Goal: Task Accomplishment & Management: Complete application form

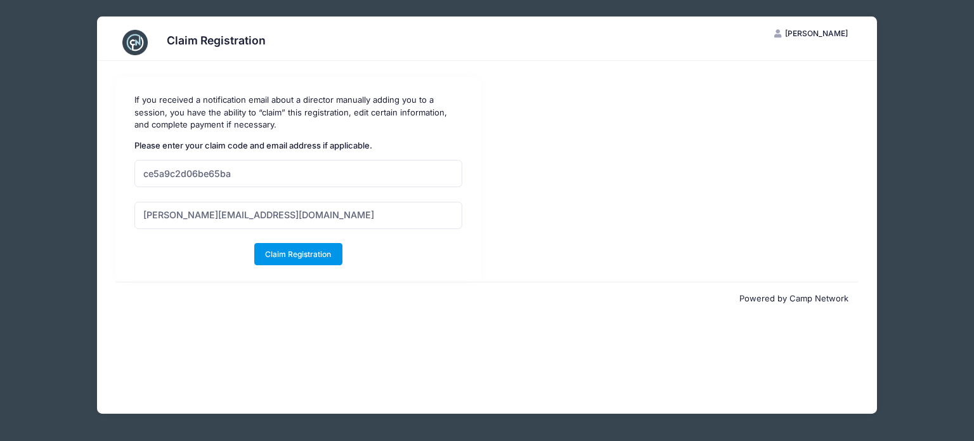
click at [287, 253] on button "Claim Registration" at bounding box center [298, 254] width 88 height 22
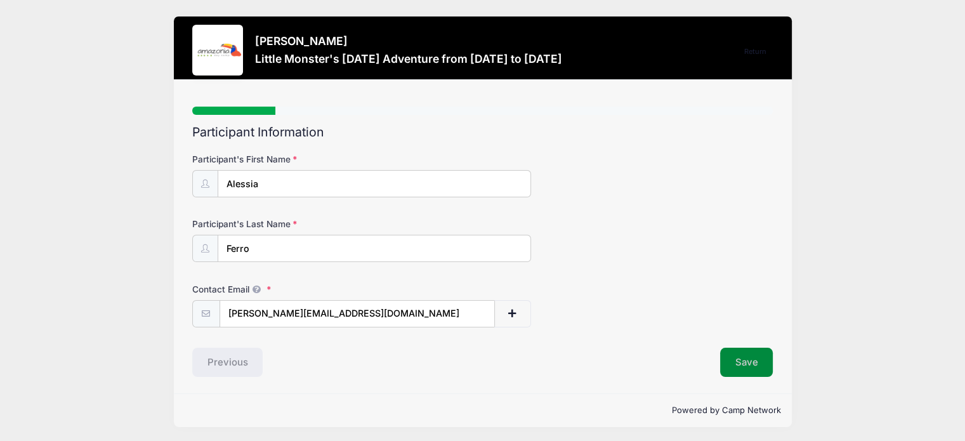
click at [752, 362] on button "Save" at bounding box center [746, 362] width 53 height 29
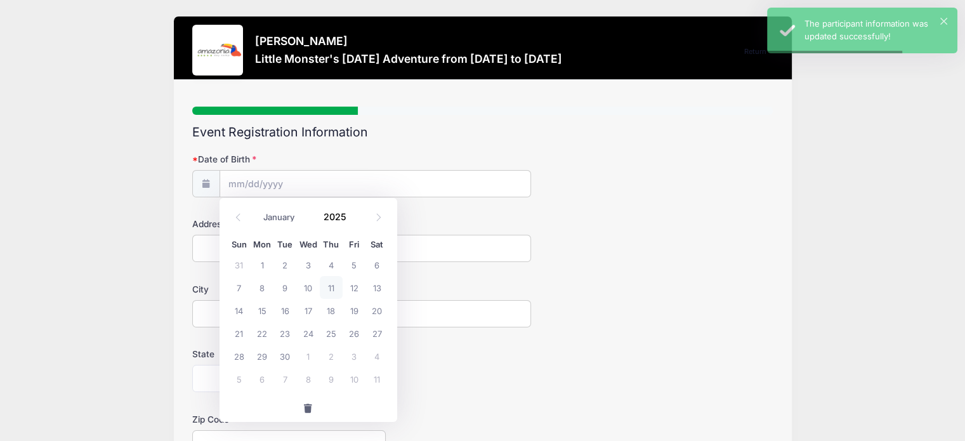
click at [280, 177] on input "Date of Birth" at bounding box center [374, 183] width 311 height 27
click at [238, 218] on icon at bounding box center [238, 217] width 8 height 8
click at [277, 218] on select "January February March April May June July August September October November De…" at bounding box center [286, 217] width 56 height 16
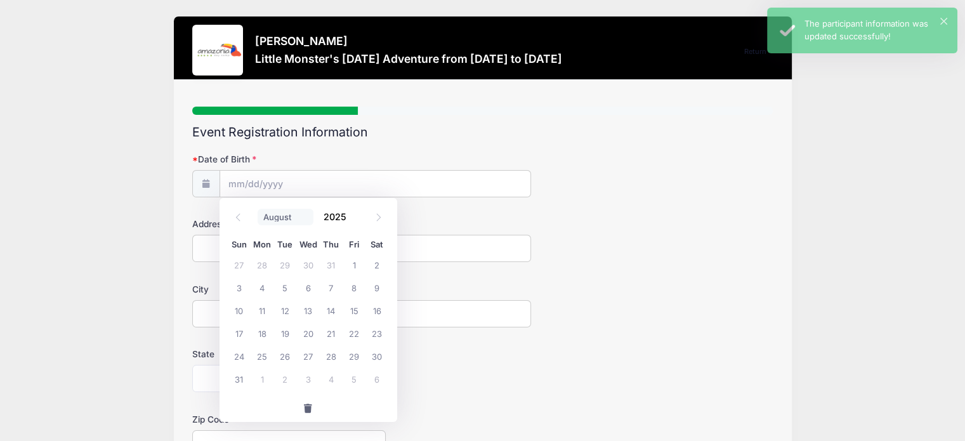
select select "1"
click at [258, 209] on select "January February March April May June July August September October November De…" at bounding box center [286, 217] width 56 height 16
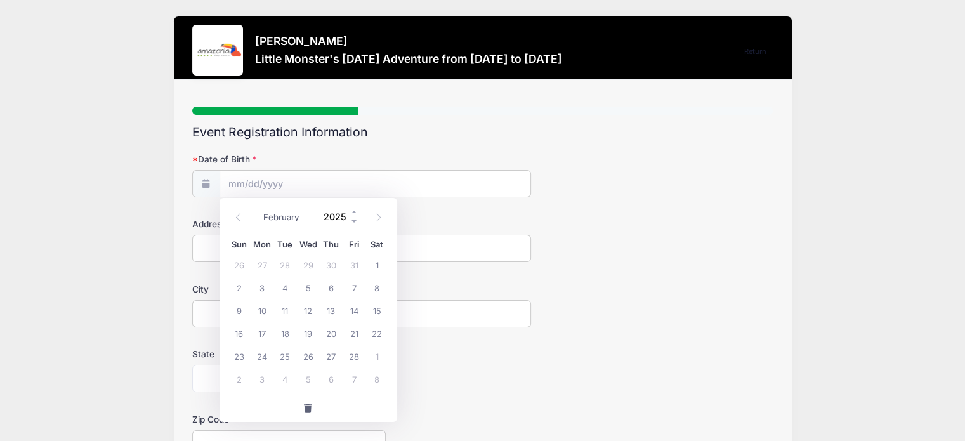
click at [334, 217] on input "2025" at bounding box center [338, 216] width 41 height 19
click at [350, 219] on span at bounding box center [354, 221] width 9 height 10
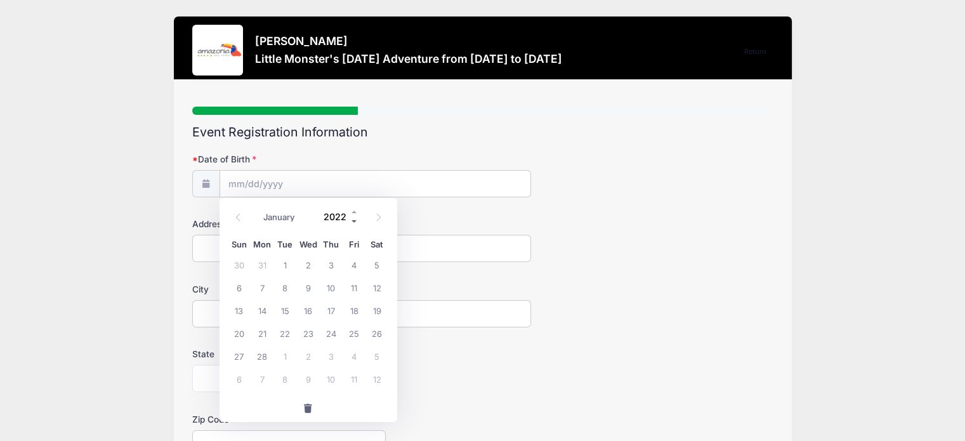
type input "2021"
click at [377, 329] on span "27" at bounding box center [376, 333] width 23 height 23
type input "02/27/2021"
click at [261, 251] on input "Address" at bounding box center [361, 248] width 339 height 27
type input "802 [DEMOGRAPHIC_DATA]"
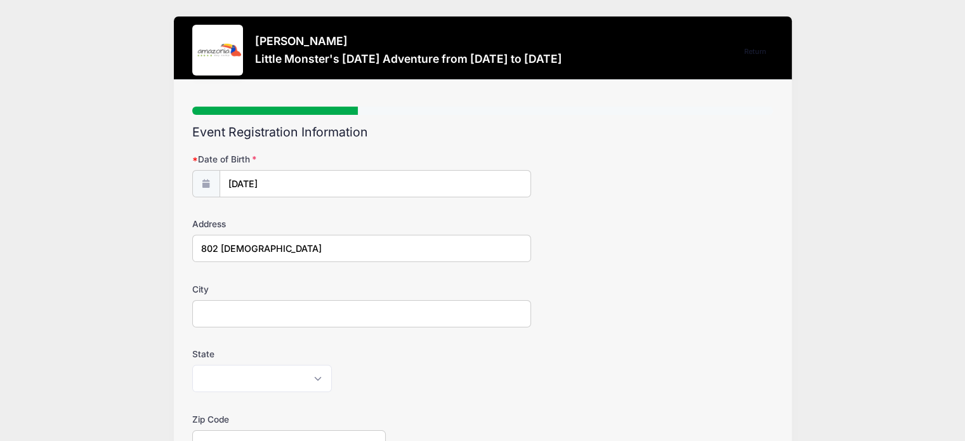
type input "[PERSON_NAME]"
select select "NY"
type input "14580"
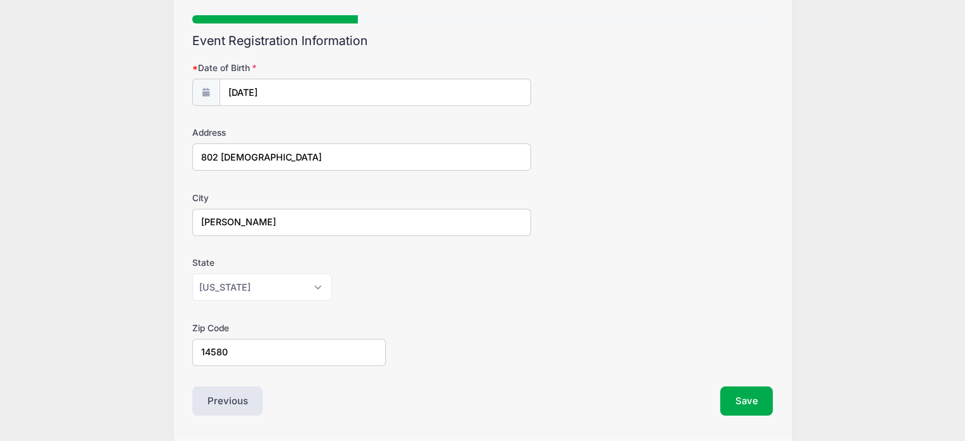
scroll to position [130, 0]
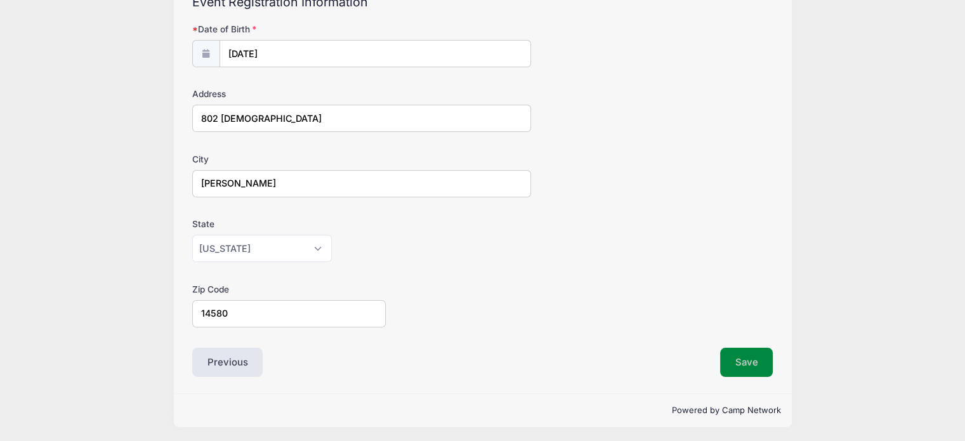
click at [725, 367] on button "Save" at bounding box center [746, 362] width 53 height 29
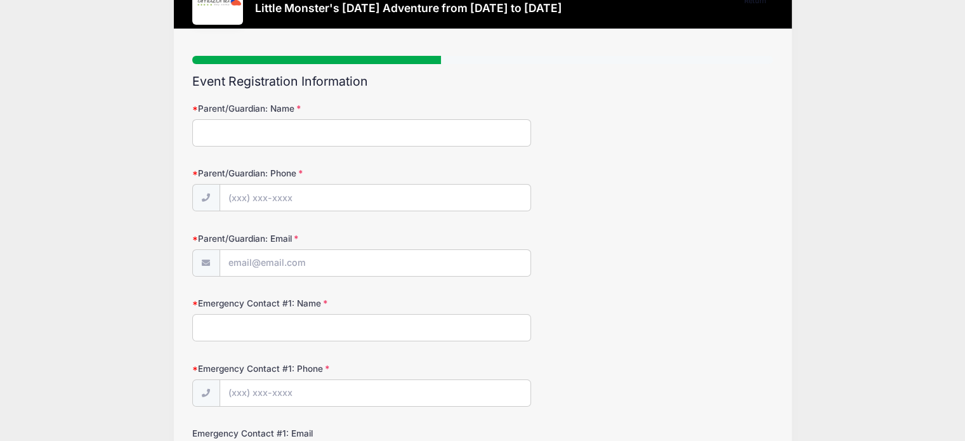
scroll to position [0, 0]
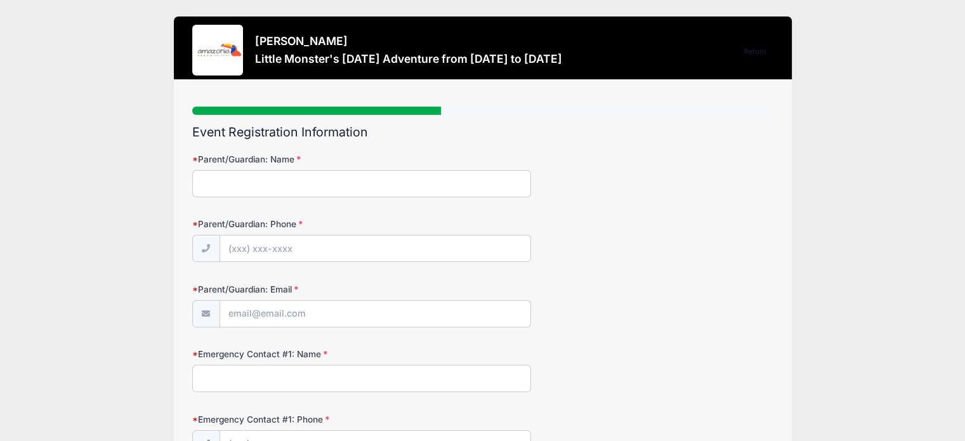
click at [204, 184] on input "Parent/Guardian: Name" at bounding box center [361, 183] width 339 height 27
type input "m"
type input "[PERSON_NAME]"
click at [254, 247] on input "Parent/Guardian: Phone" at bounding box center [374, 248] width 311 height 27
type input "[PHONE_NUMBER]"
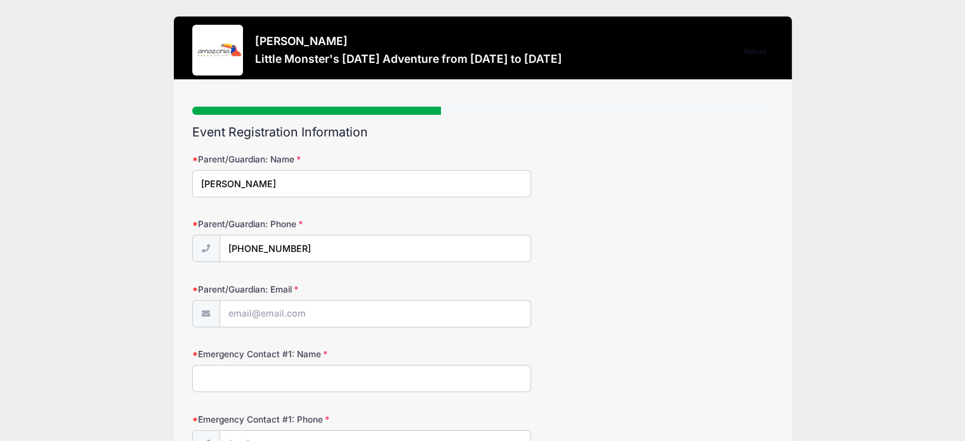
click at [262, 310] on input "Parent/Guardian: Email" at bounding box center [374, 313] width 311 height 27
type input "[PERSON_NAME][EMAIL_ADDRESS][DOMAIN_NAME]"
click at [271, 375] on input "Emergency Contact #1: Name" at bounding box center [361, 378] width 339 height 27
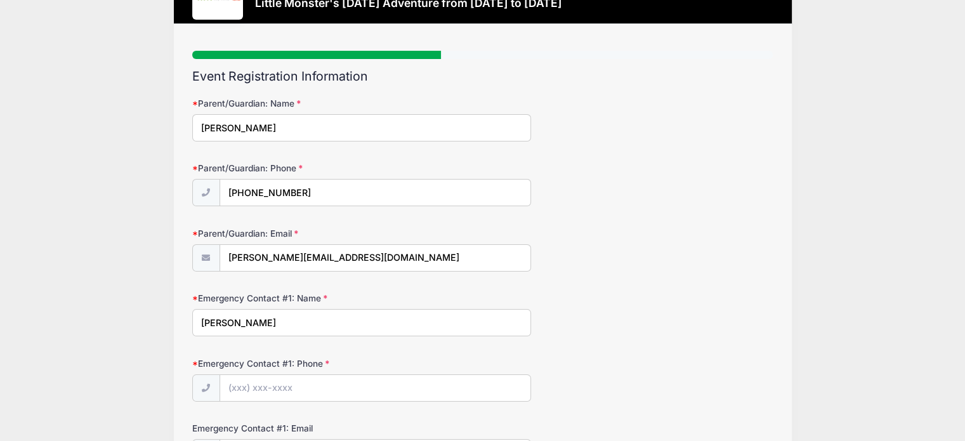
scroll to position [141, 0]
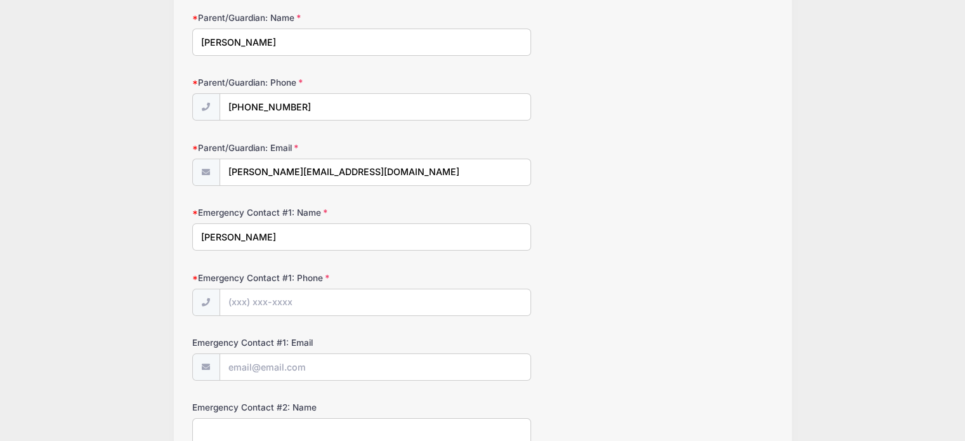
type input "[PERSON_NAME]"
click at [233, 306] on input "Emergency Contact #1: Phone" at bounding box center [374, 302] width 311 height 27
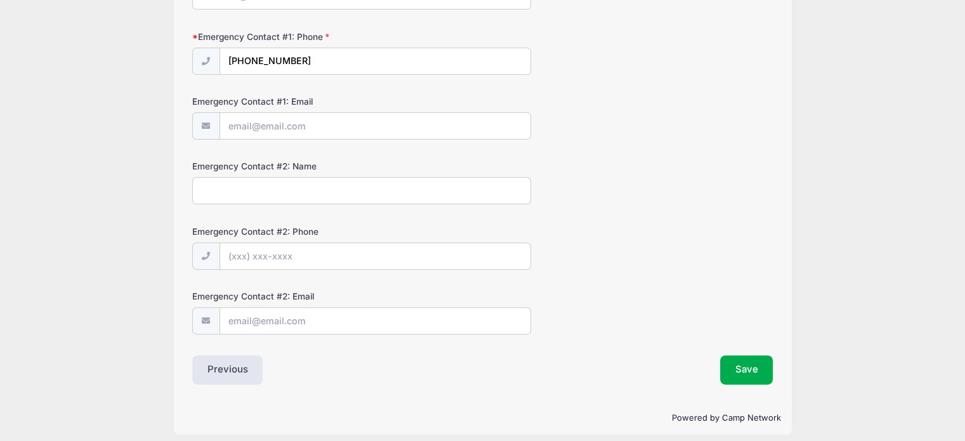
scroll to position [386, 0]
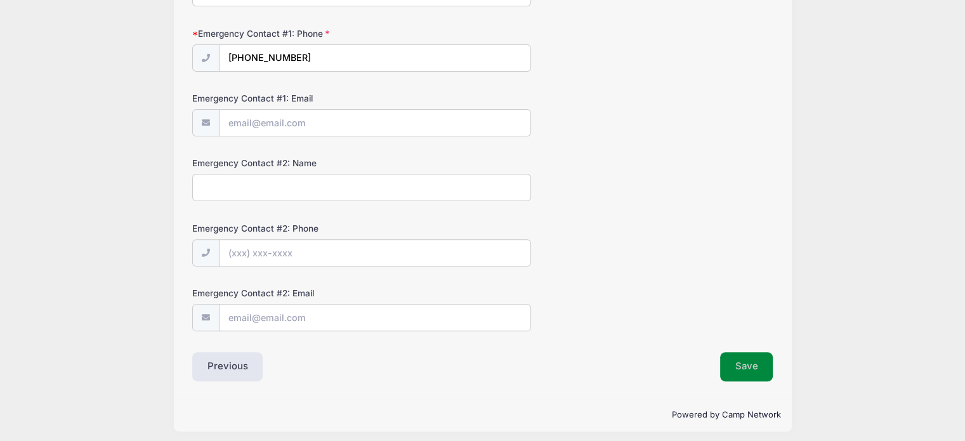
type input "[PHONE_NUMBER]"
click at [745, 363] on button "Save" at bounding box center [746, 366] width 53 height 29
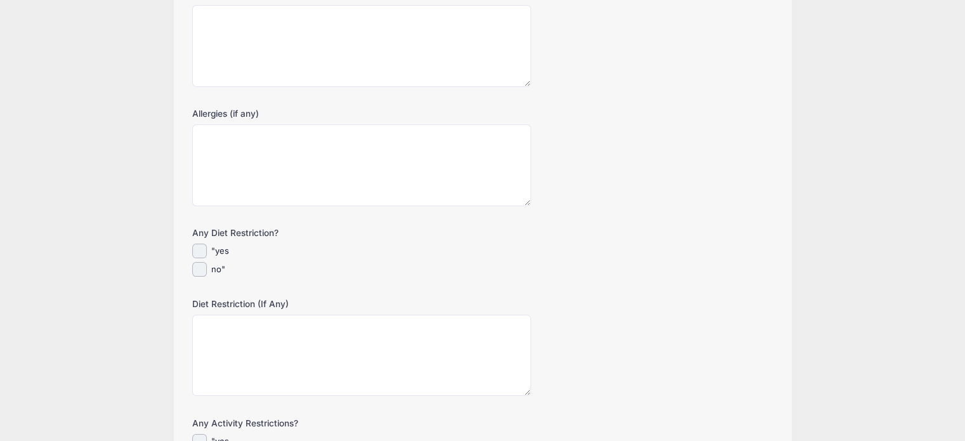
scroll to position [169, 0]
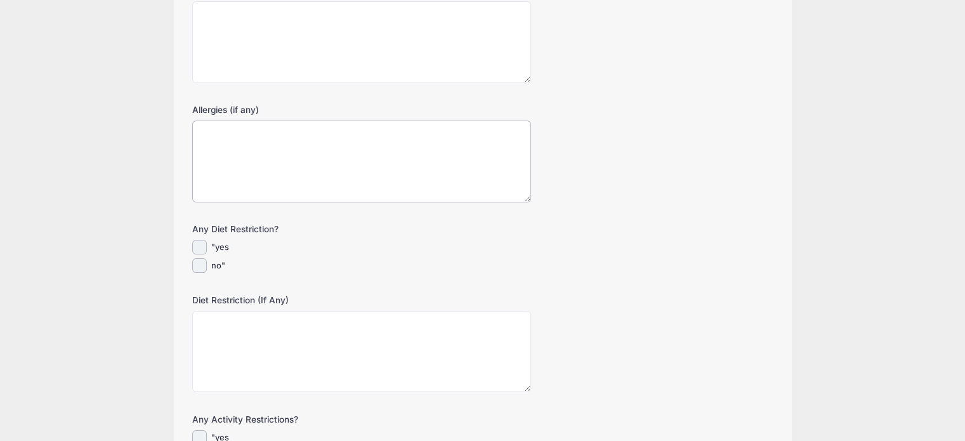
click at [266, 141] on textarea "Allergies (if any)" at bounding box center [361, 162] width 339 height 82
type textarea "Peanuts, nuts"
click at [199, 265] on input "no"" at bounding box center [199, 265] width 15 height 15
checkbox input "true"
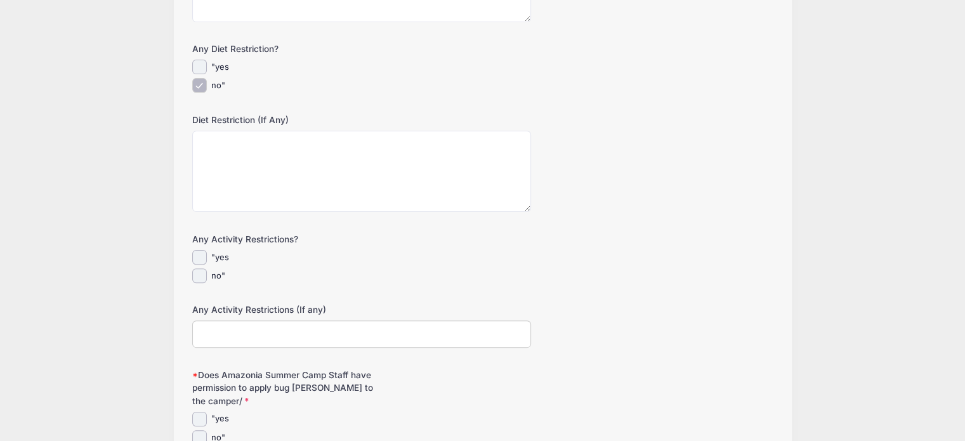
scroll to position [365, 0]
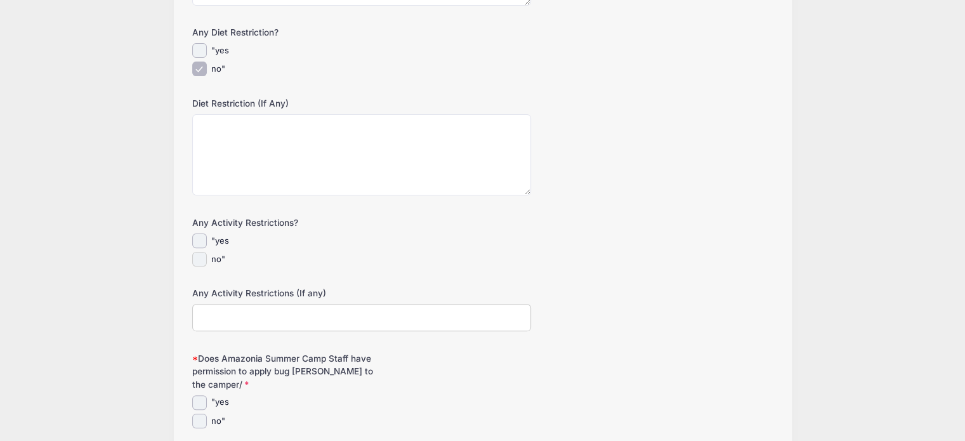
click at [200, 261] on input "no"" at bounding box center [199, 259] width 15 height 15
checkbox input "true"
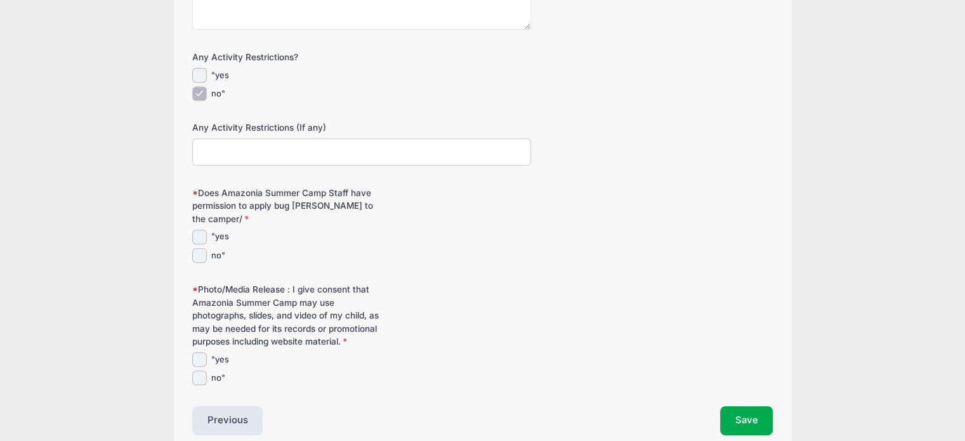
scroll to position [532, 0]
click at [194, 229] on input ""yes" at bounding box center [199, 236] width 15 height 15
checkbox input "true"
click at [203, 351] on input ""yes" at bounding box center [199, 358] width 15 height 15
checkbox input "true"
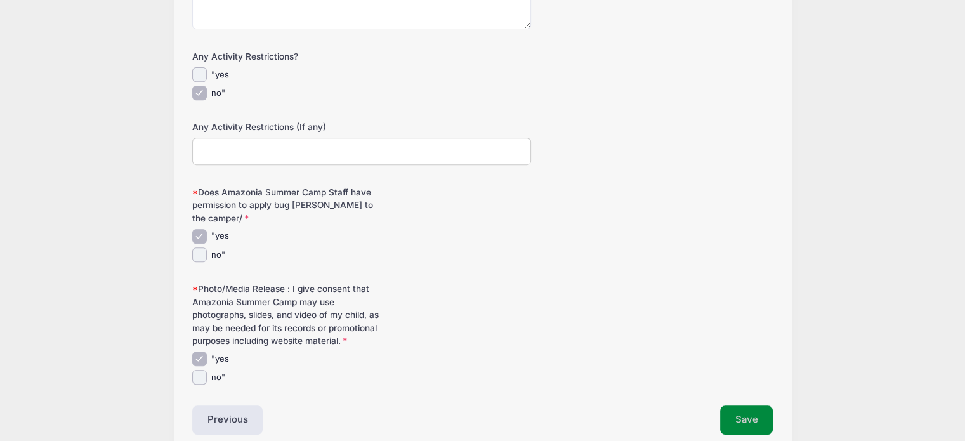
click at [742, 405] on button "Save" at bounding box center [746, 419] width 53 height 29
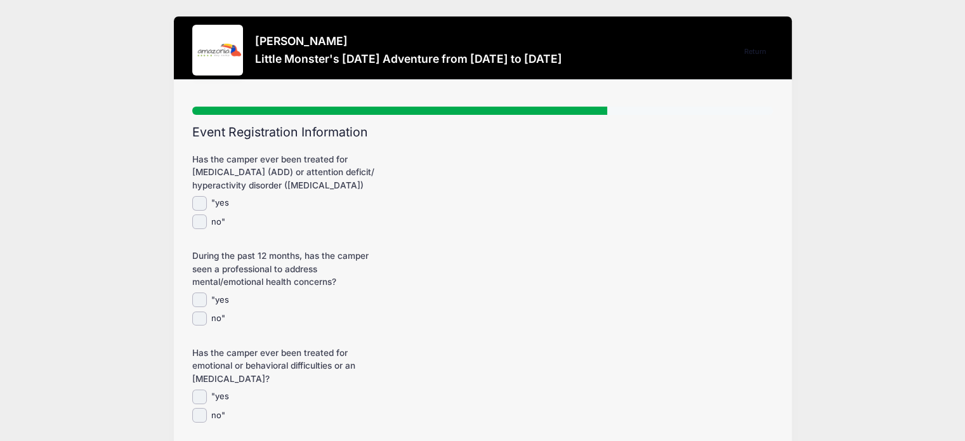
scroll to position [0, 0]
click at [199, 218] on input "no"" at bounding box center [199, 221] width 15 height 15
checkbox input "true"
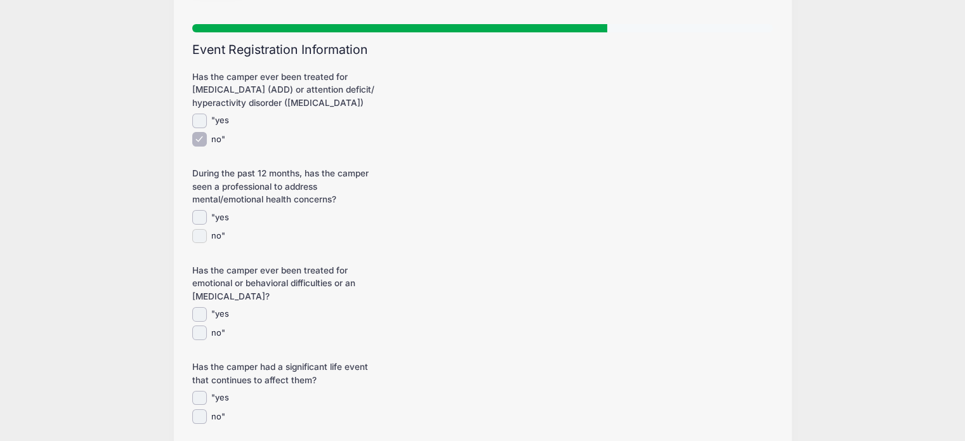
scroll to position [91, 0]
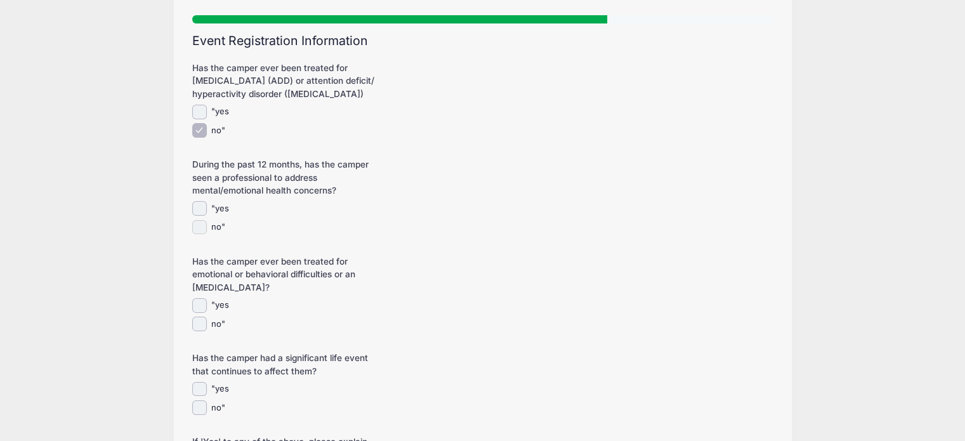
click at [199, 226] on input "no"" at bounding box center [199, 227] width 15 height 15
checkbox input "true"
click at [198, 322] on input "no"" at bounding box center [199, 324] width 15 height 15
checkbox input "true"
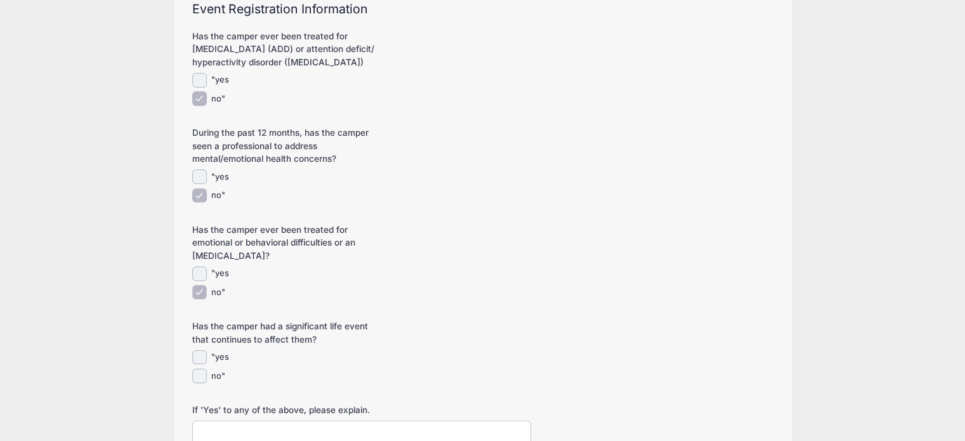
scroll to position [245, 0]
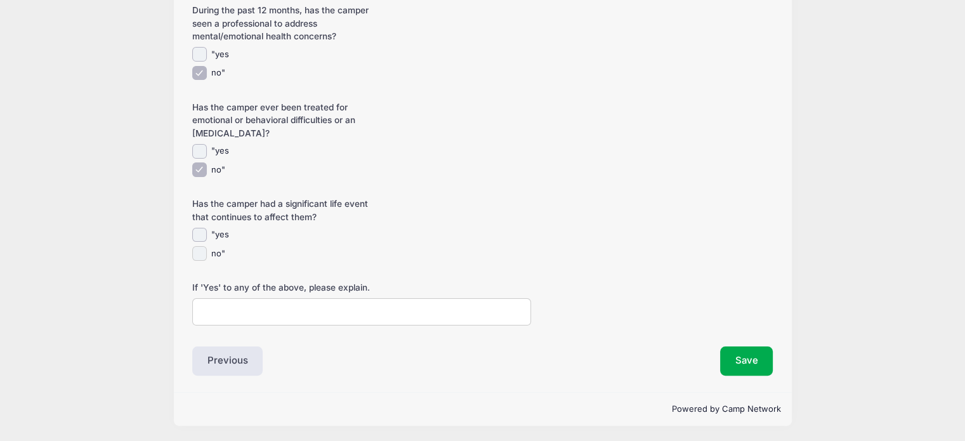
click at [200, 256] on input "no"" at bounding box center [199, 253] width 15 height 15
checkbox input "true"
click at [752, 355] on button "Save" at bounding box center [746, 360] width 53 height 29
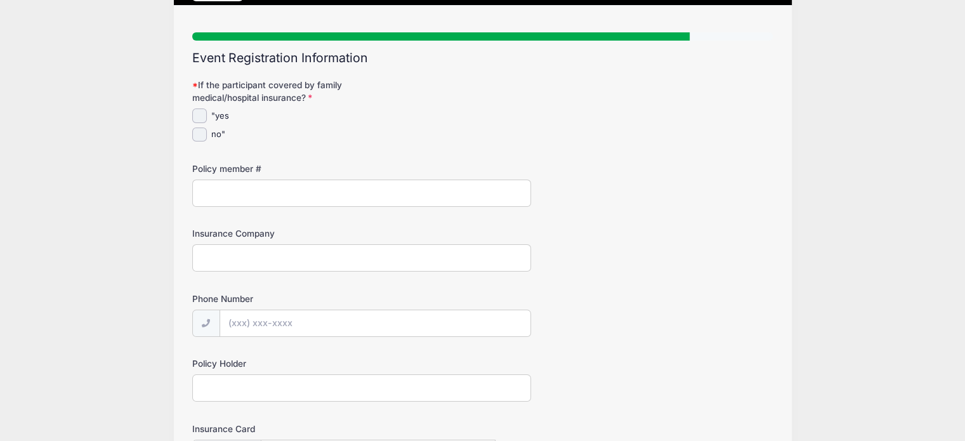
scroll to position [0, 0]
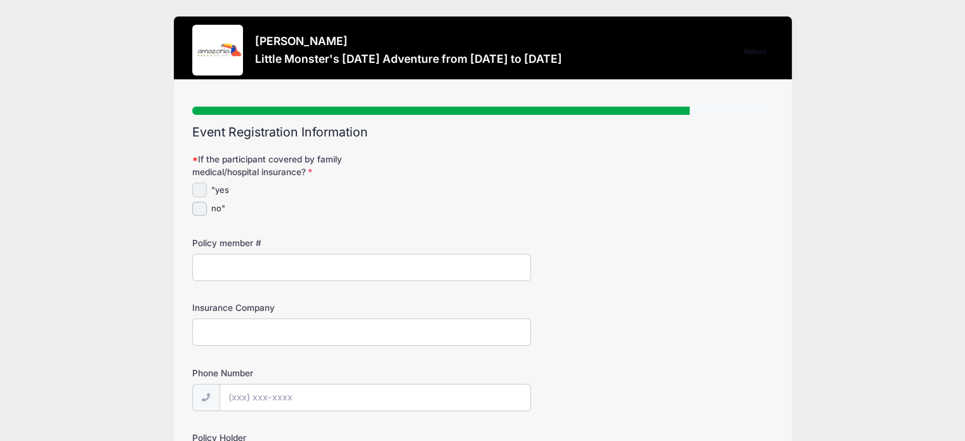
click at [203, 185] on input ""yes" at bounding box center [199, 190] width 15 height 15
checkbox input "true"
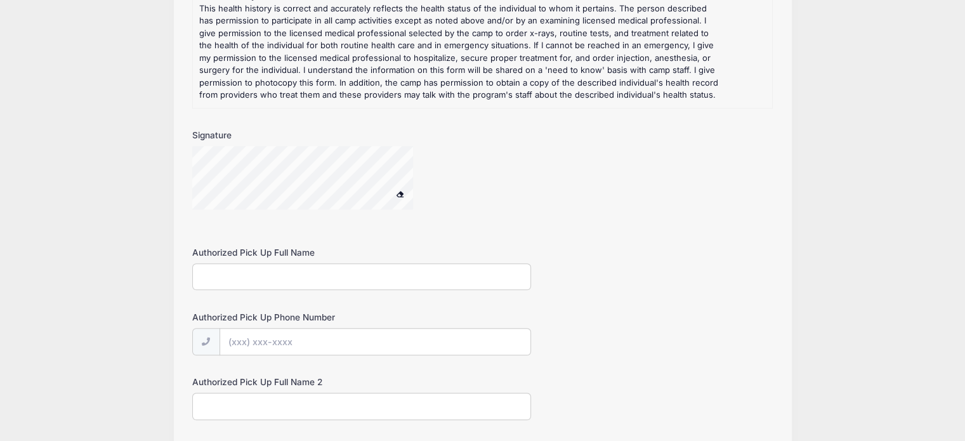
scroll to position [906, 0]
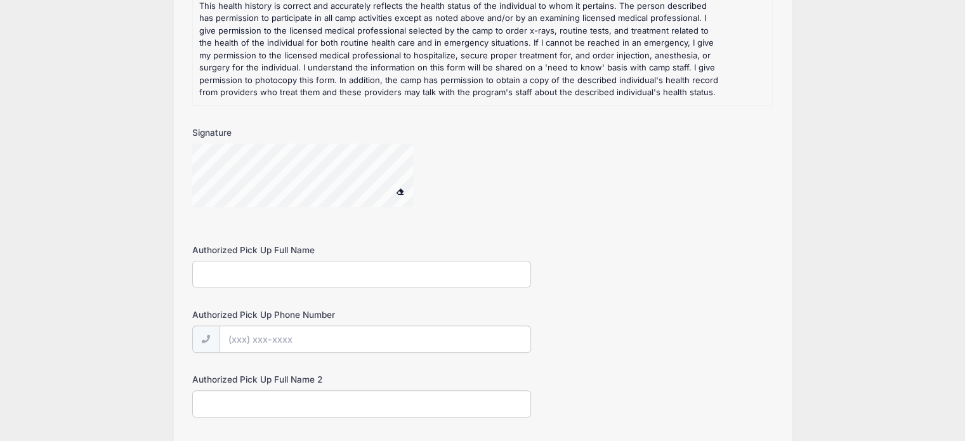
click at [225, 275] on input "Authorized Pick Up Full Name" at bounding box center [361, 274] width 339 height 27
type input "[PERSON_NAME]"
type input "[PHONE_NUMBER]"
type input "[PERSON_NAME]"
click at [300, 330] on input "Authorized Pick Up Phone Number" at bounding box center [374, 338] width 311 height 27
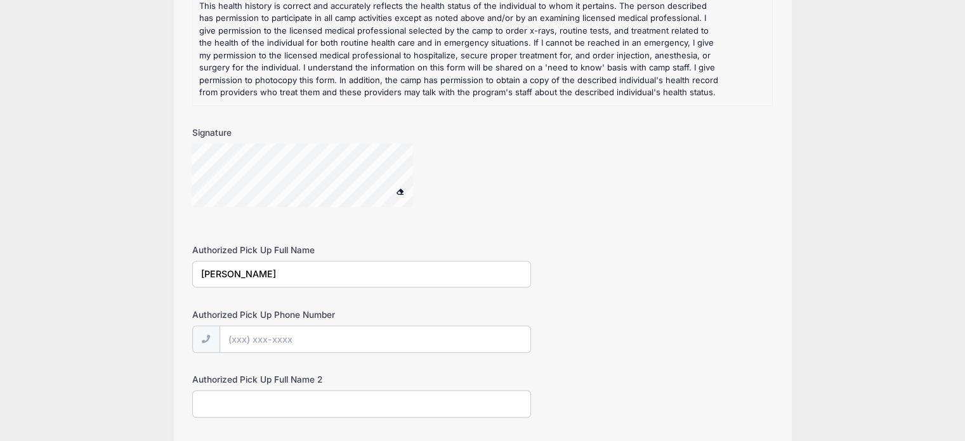
type input "[PHONE_NUMBER]"
click at [308, 399] on input "Authorized Pick Up Full Name 2" at bounding box center [361, 403] width 339 height 27
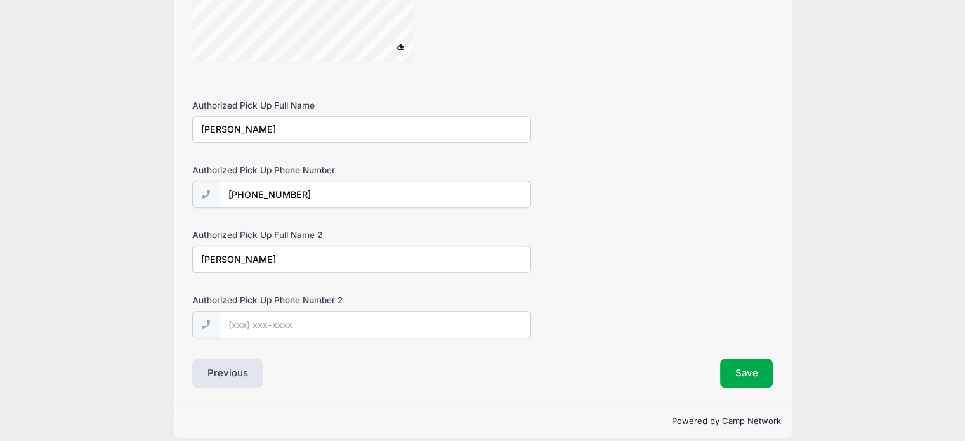
scroll to position [1057, 0]
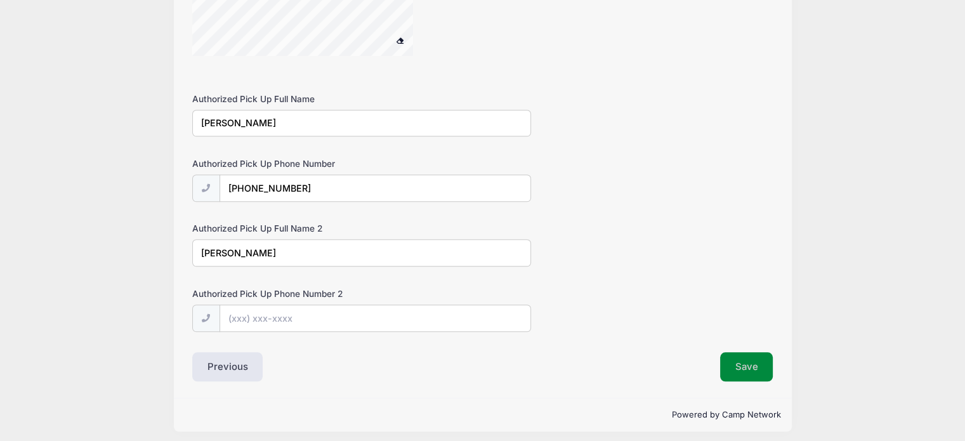
type input "[PERSON_NAME]"
click at [741, 365] on button "Save" at bounding box center [746, 366] width 53 height 29
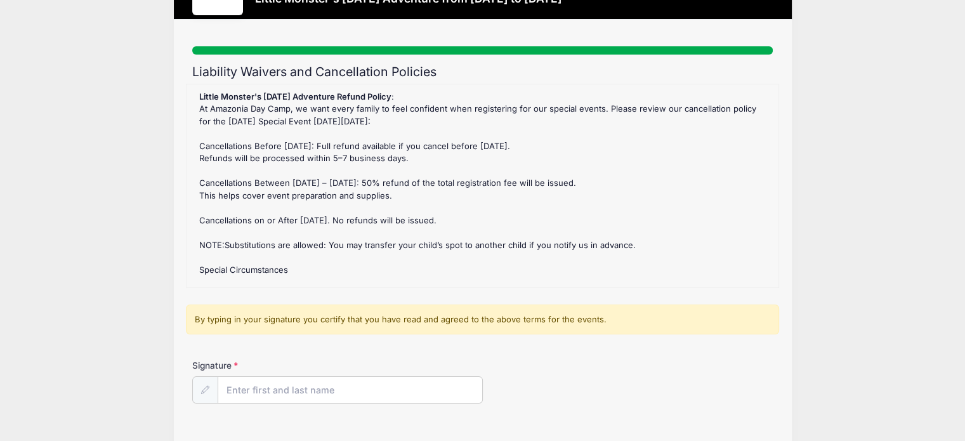
scroll to position [154, 0]
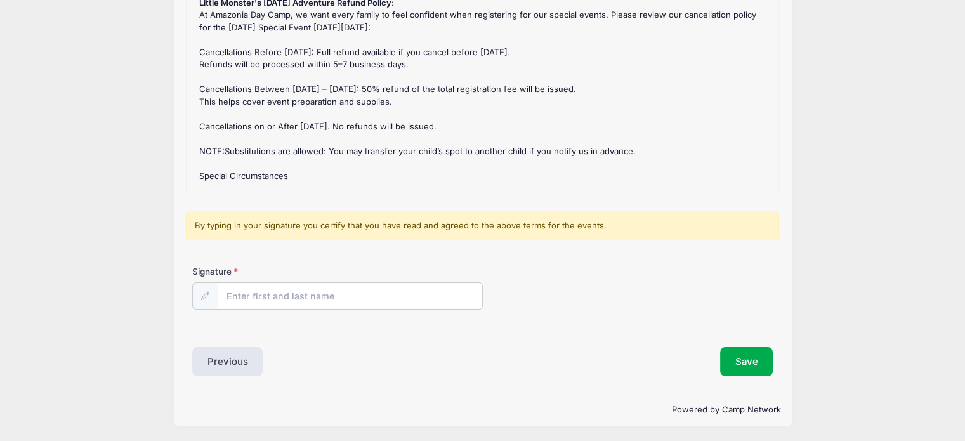
click at [273, 299] on input "Signature" at bounding box center [350, 295] width 265 height 27
type input "[PERSON_NAME]"
click at [755, 355] on button "Save" at bounding box center [746, 361] width 53 height 29
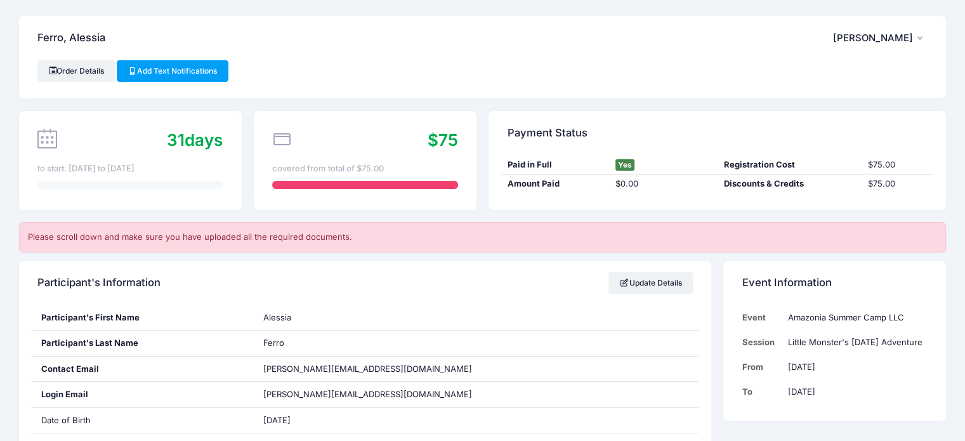
click at [916, 40] on button "MD [PERSON_NAME]" at bounding box center [880, 37] width 95 height 29
click at [806, 104] on link "Logout" at bounding box center [848, 106] width 147 height 24
